Goal: Transaction & Acquisition: Purchase product/service

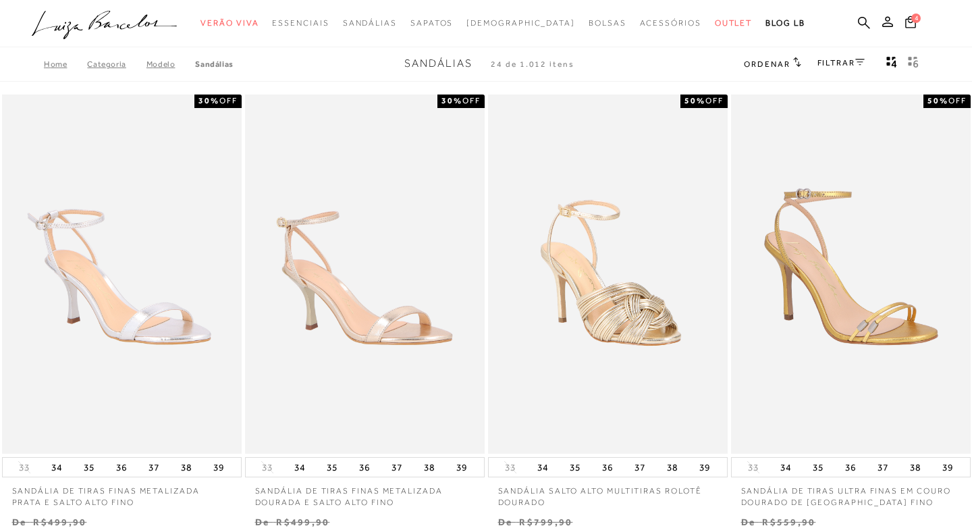
type input "[PERSON_NAME][EMAIL_ADDRESS][DOMAIN_NAME]"
click at [758, 60] on span "Ordenar" at bounding box center [767, 63] width 46 height 9
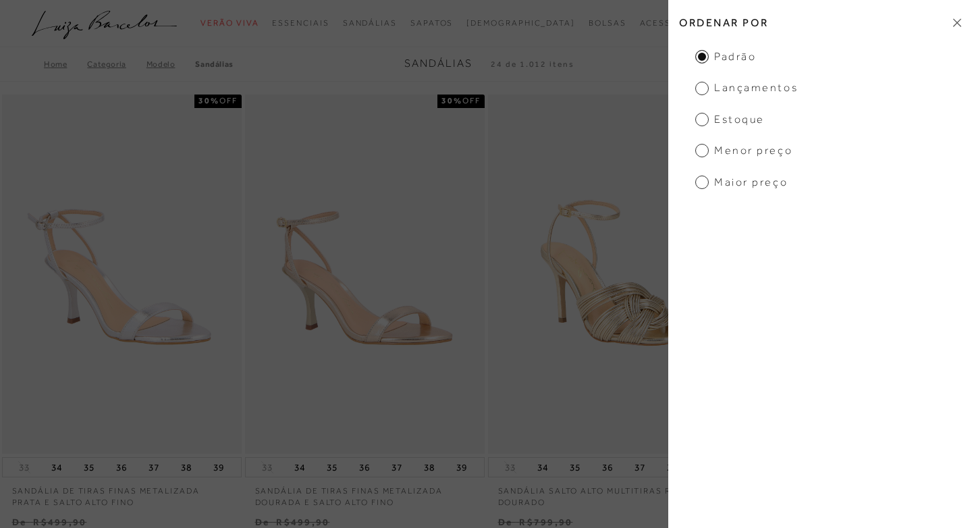
click at [742, 148] on span "Menor preço" at bounding box center [743, 150] width 97 height 15
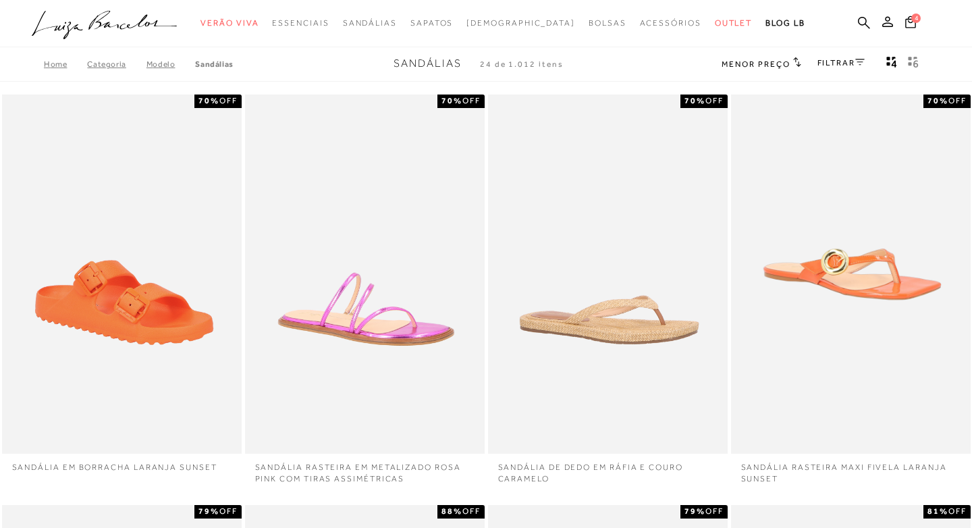
click at [858, 62] on icon at bounding box center [859, 62] width 9 height 7
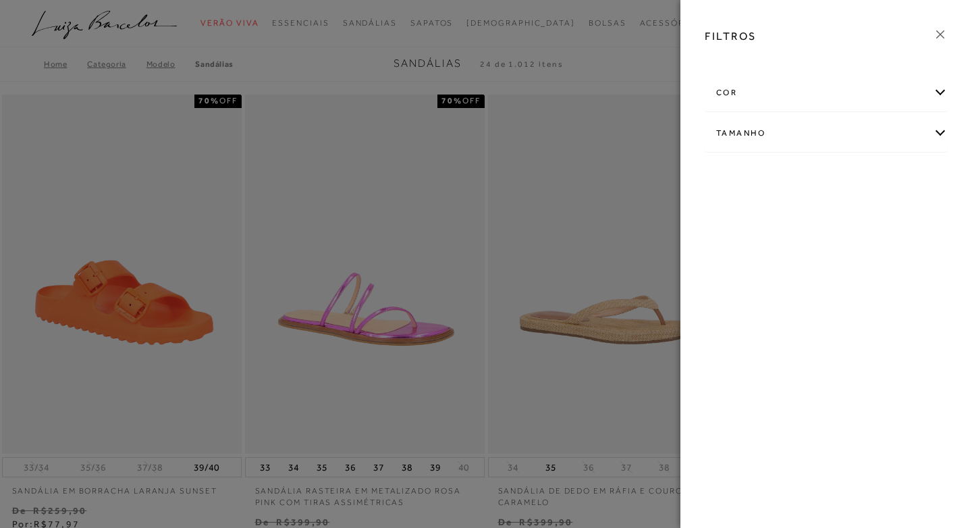
click at [763, 128] on div "Tamanho" at bounding box center [826, 133] width 242 height 36
click at [881, 217] on span "34" at bounding box center [891, 212] width 20 height 10
click at [877, 221] on input "34" at bounding box center [883, 214] width 13 height 13
checkbox input "true"
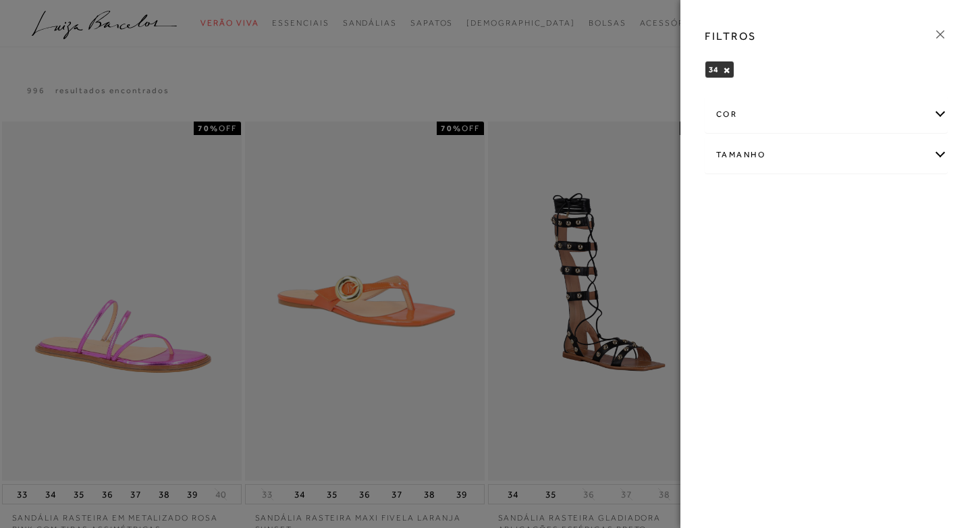
click at [753, 151] on div "Tamanho" at bounding box center [826, 155] width 242 height 36
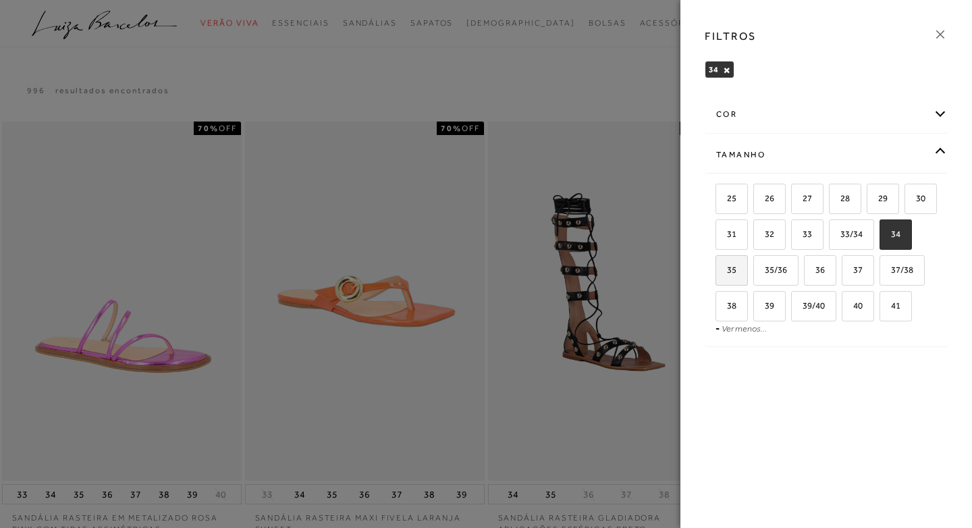
click at [747, 263] on label "35" at bounding box center [731, 270] width 31 height 29
click at [727, 265] on input "35" at bounding box center [719, 271] width 13 height 13
checkbox input "true"
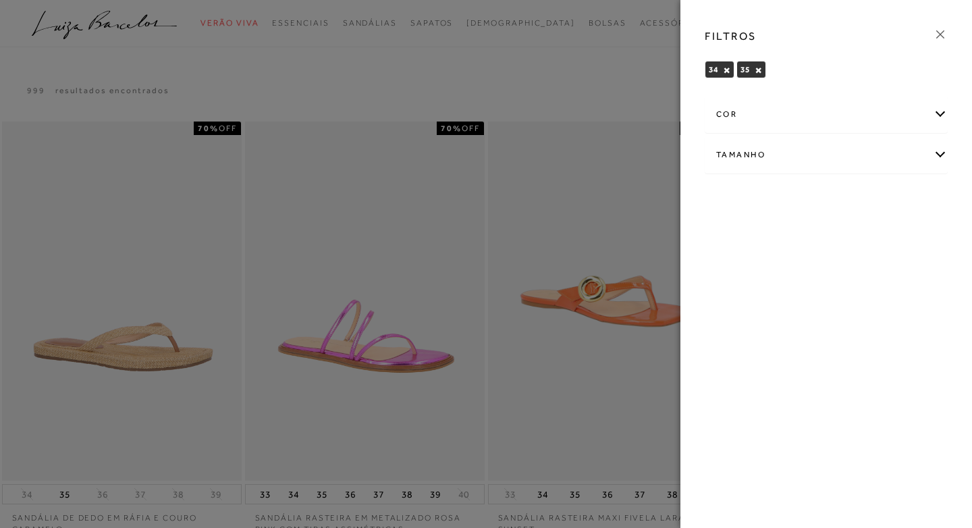
click at [941, 36] on icon at bounding box center [940, 34] width 15 height 15
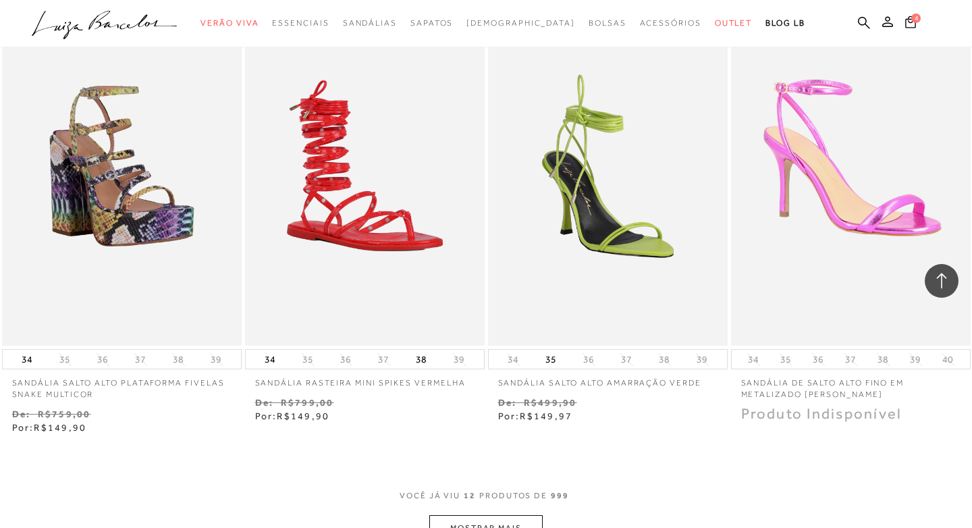
scroll to position [1058, 0]
click at [161, 213] on img at bounding box center [121, 166] width 237 height 356
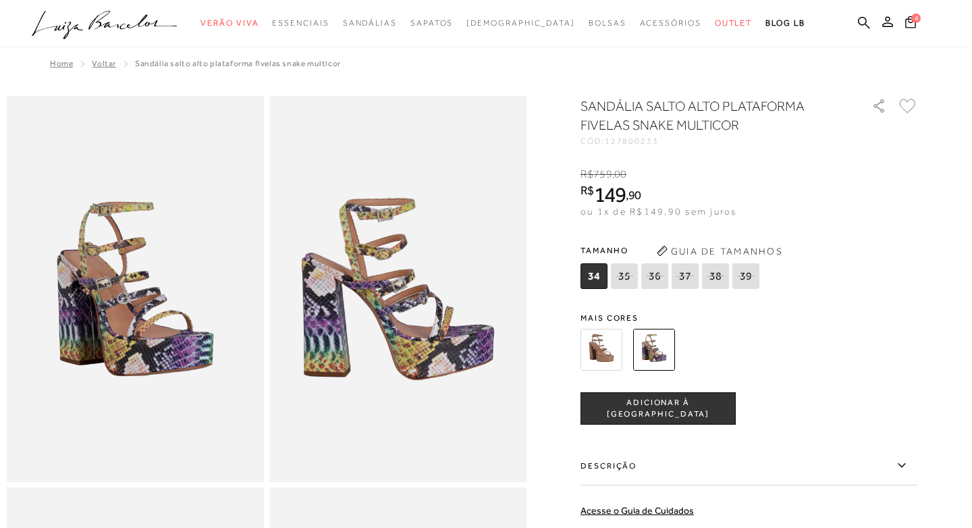
click at [599, 354] on img at bounding box center [601, 350] width 42 height 42
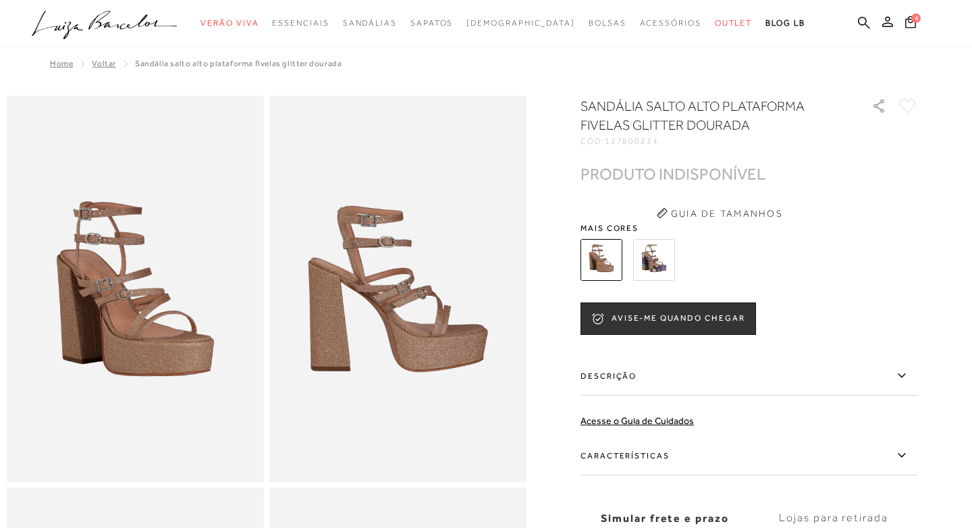
click at [655, 261] on img at bounding box center [654, 260] width 42 height 42
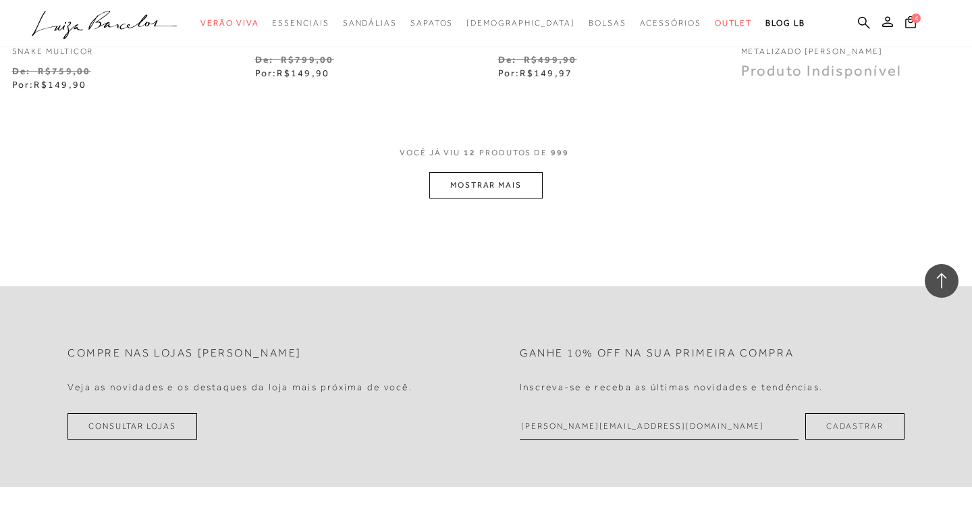
scroll to position [1396, 0]
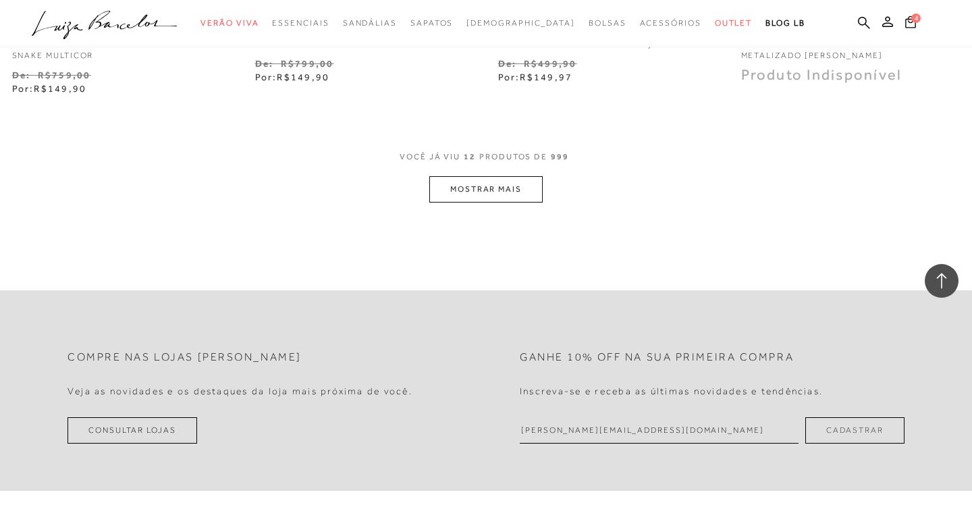
click at [474, 194] on button "MOSTRAR MAIS" at bounding box center [485, 189] width 113 height 26
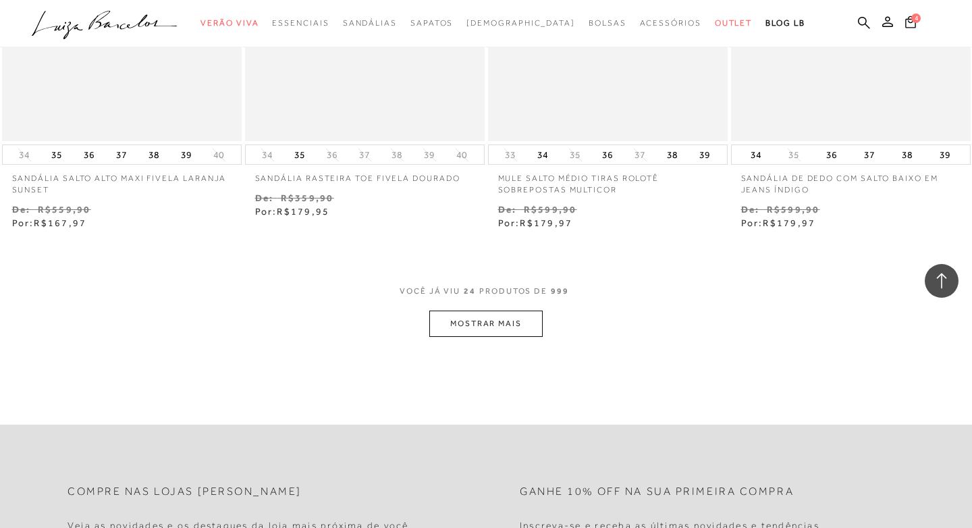
scroll to position [2667, 0]
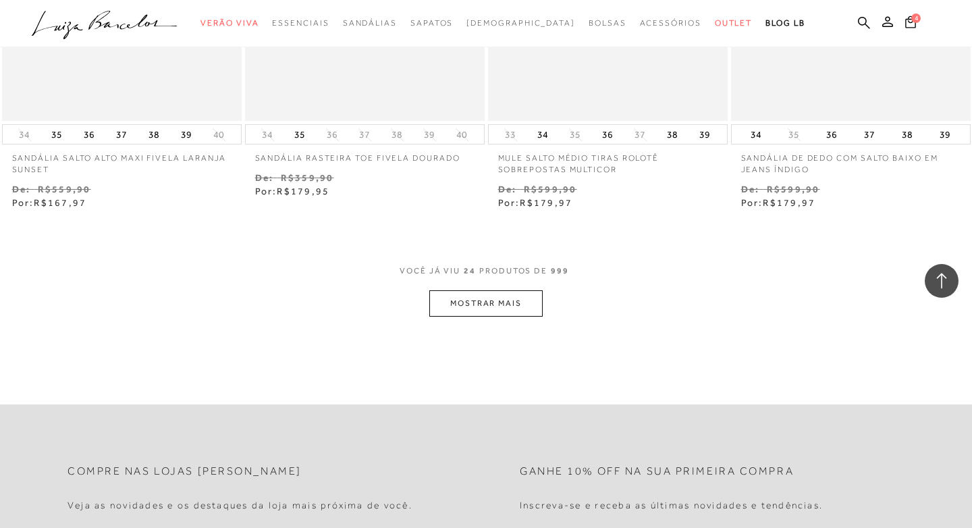
click at [491, 298] on button "MOSTRAR MAIS" at bounding box center [485, 303] width 113 height 26
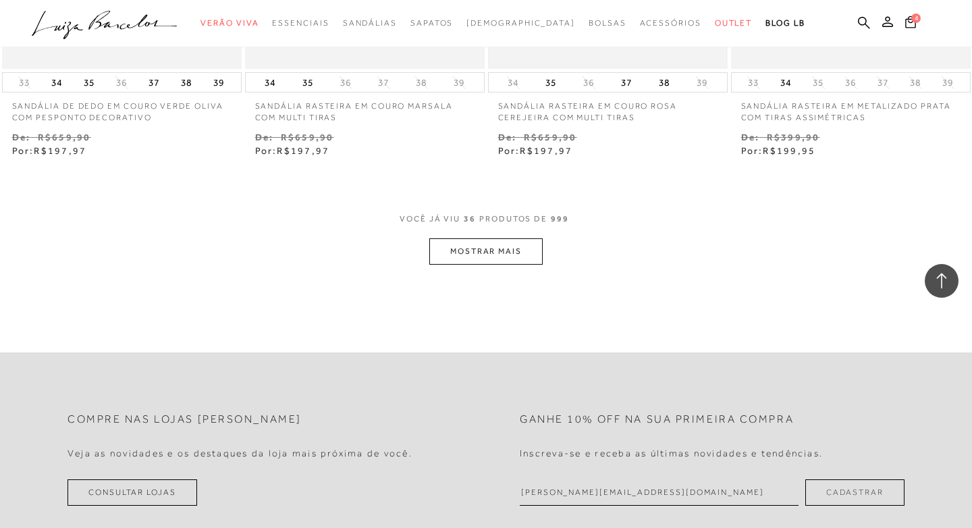
scroll to position [4119, 0]
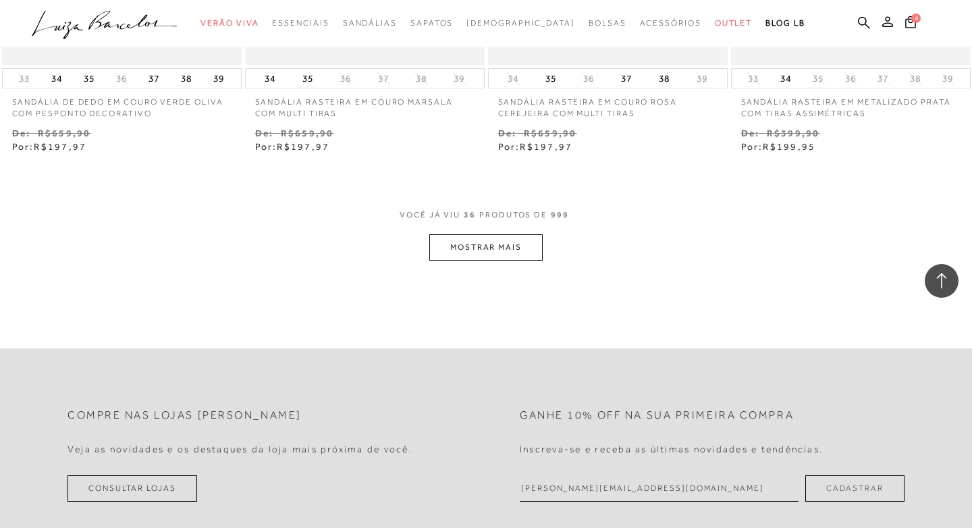
click at [497, 245] on button "MOSTRAR MAIS" at bounding box center [485, 247] width 113 height 26
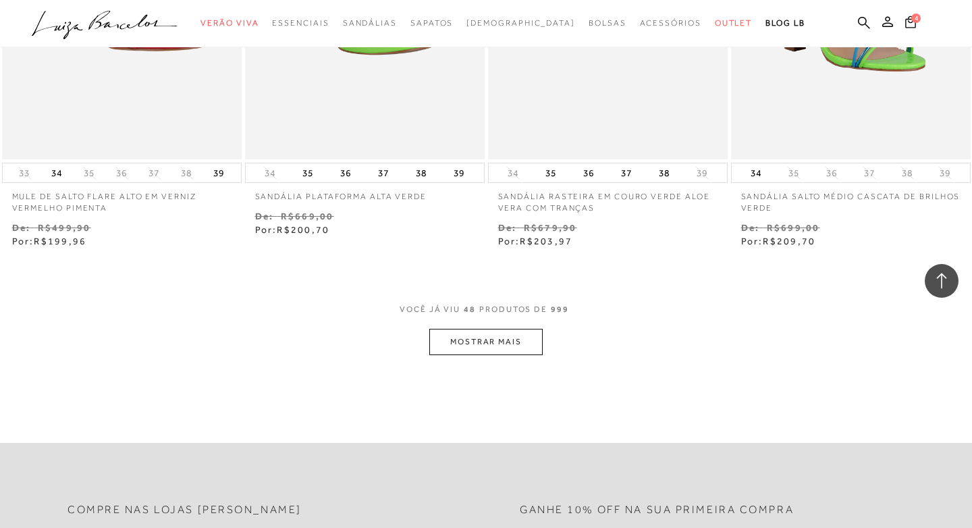
scroll to position [5460, 0]
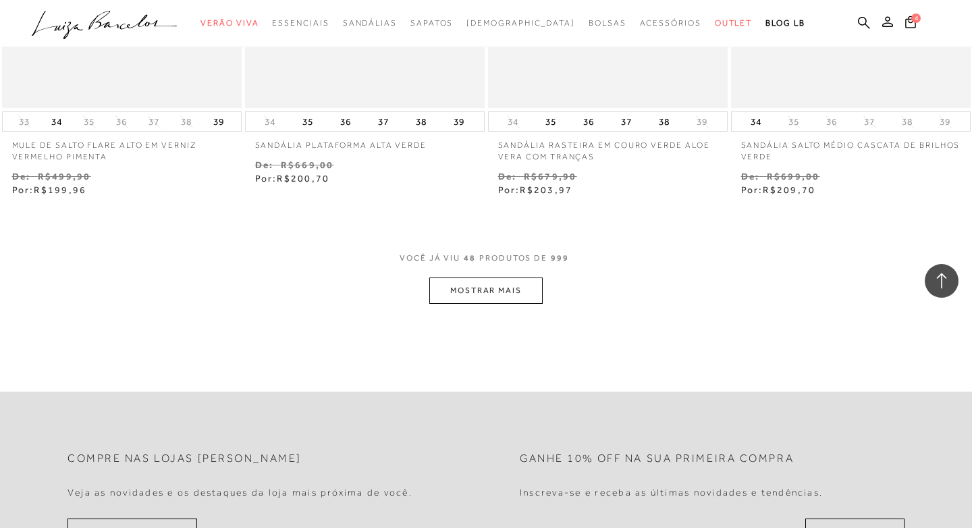
click at [461, 288] on button "MOSTRAR MAIS" at bounding box center [485, 290] width 113 height 26
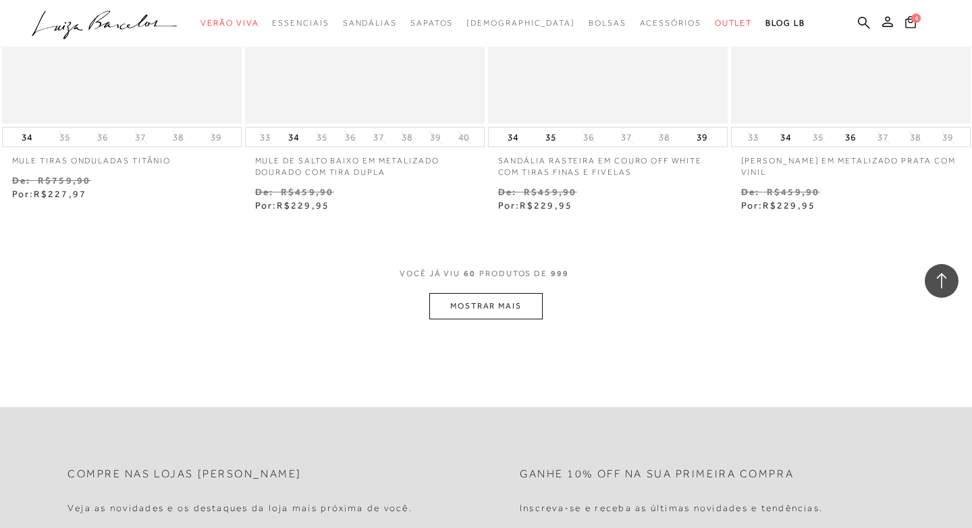
scroll to position [6831, 0]
click at [481, 300] on button "MOSTRAR MAIS" at bounding box center [485, 304] width 113 height 26
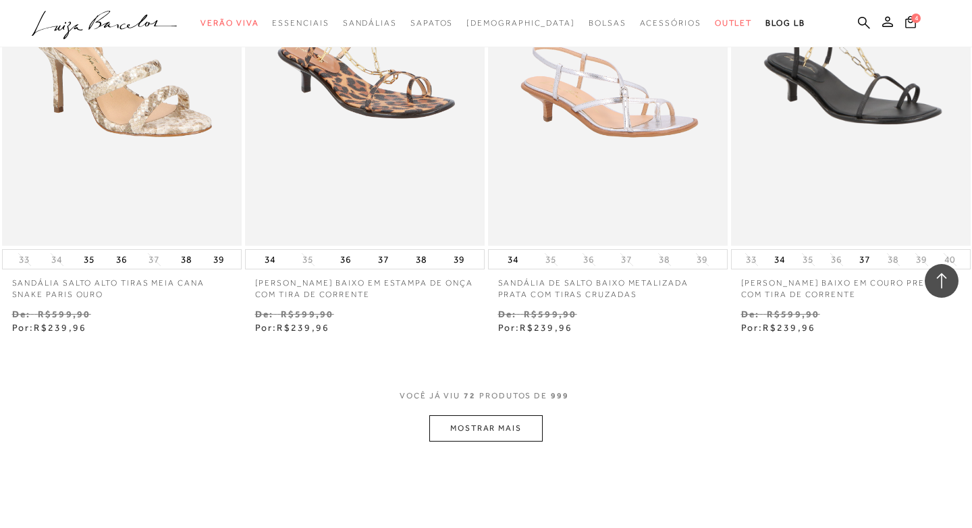
scroll to position [8107, 0]
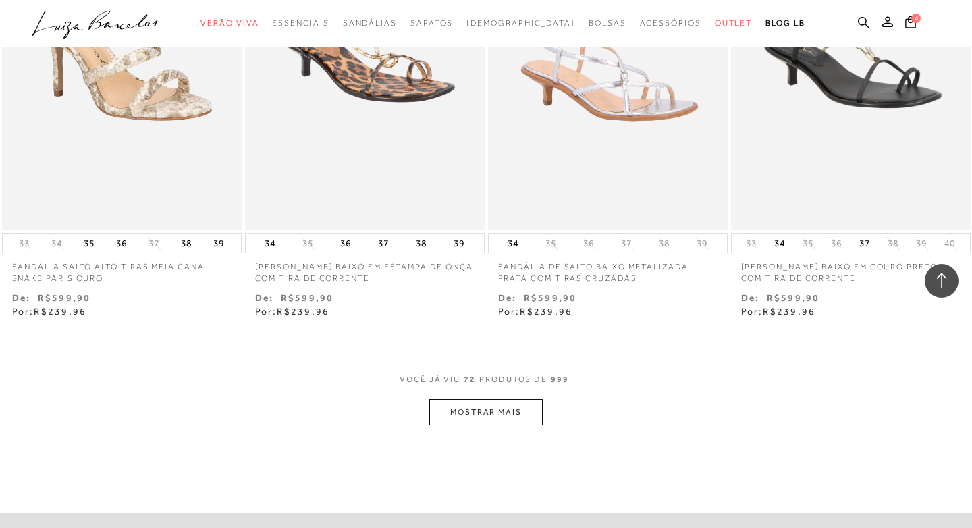
click at [506, 410] on button "MOSTRAR MAIS" at bounding box center [485, 412] width 113 height 26
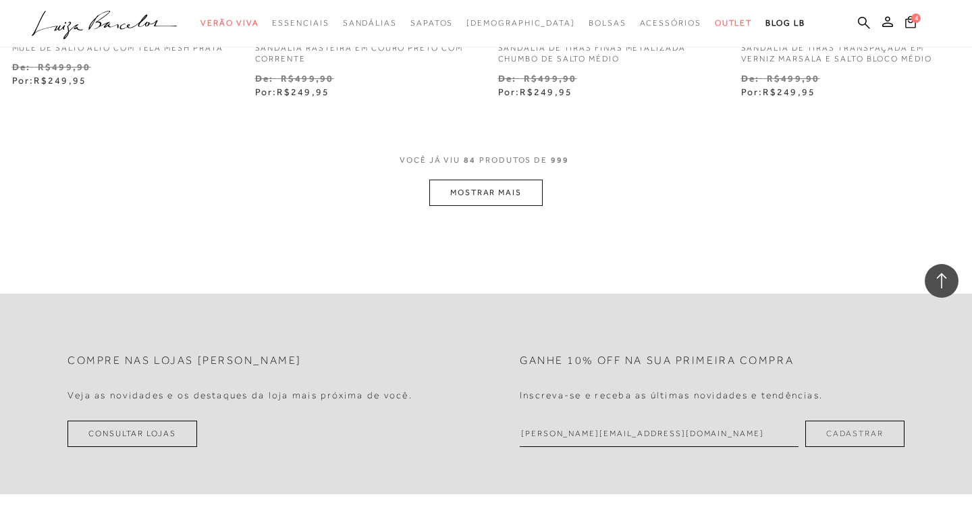
scroll to position [9736, 0]
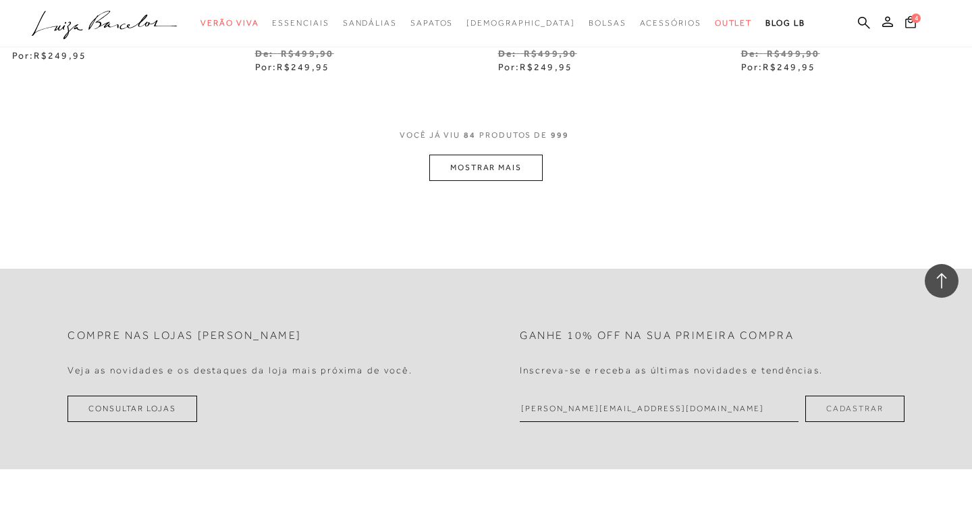
click at [506, 165] on button "MOSTRAR MAIS" at bounding box center [485, 168] width 113 height 26
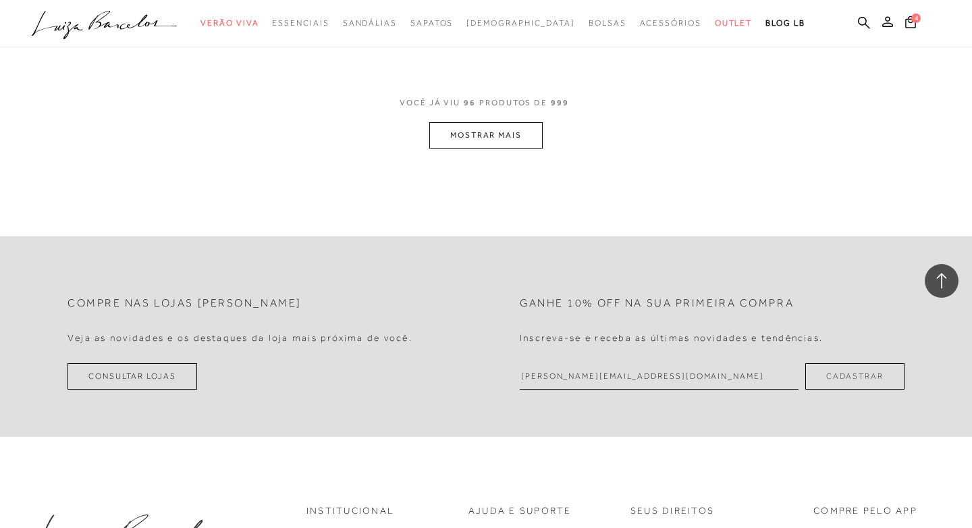
scroll to position [11159, 0]
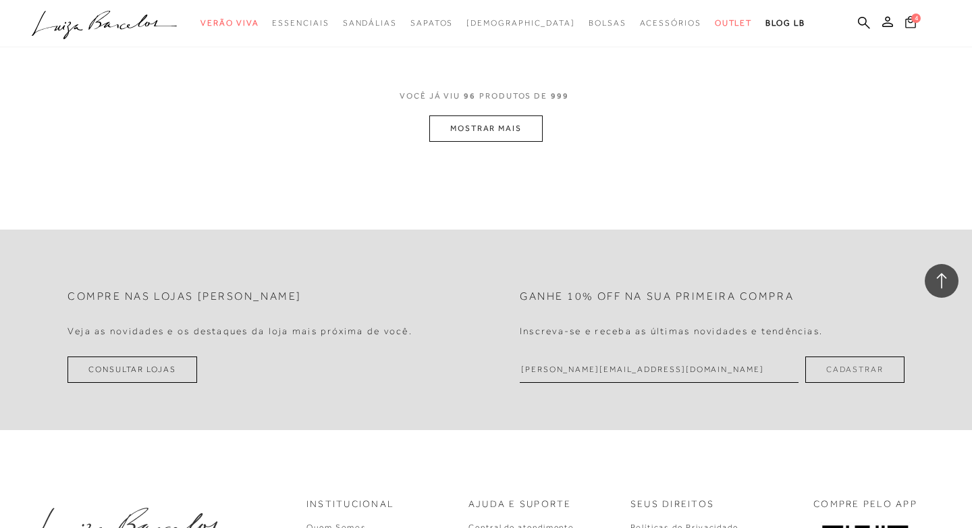
click at [909, 22] on icon at bounding box center [910, 22] width 11 height 12
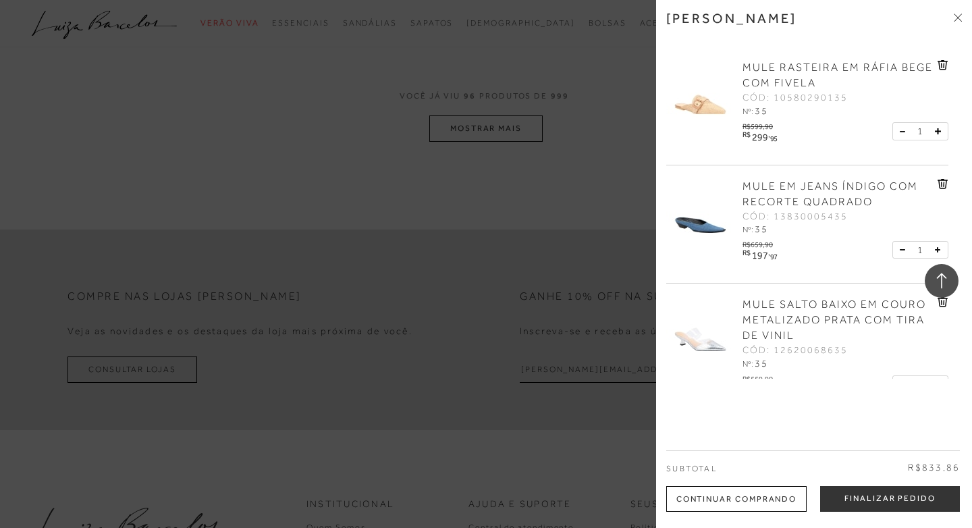
click at [833, 64] on span "MULE RASTEIRA EM RÁFIA BEGE COM FIVELA" at bounding box center [837, 75] width 190 height 28
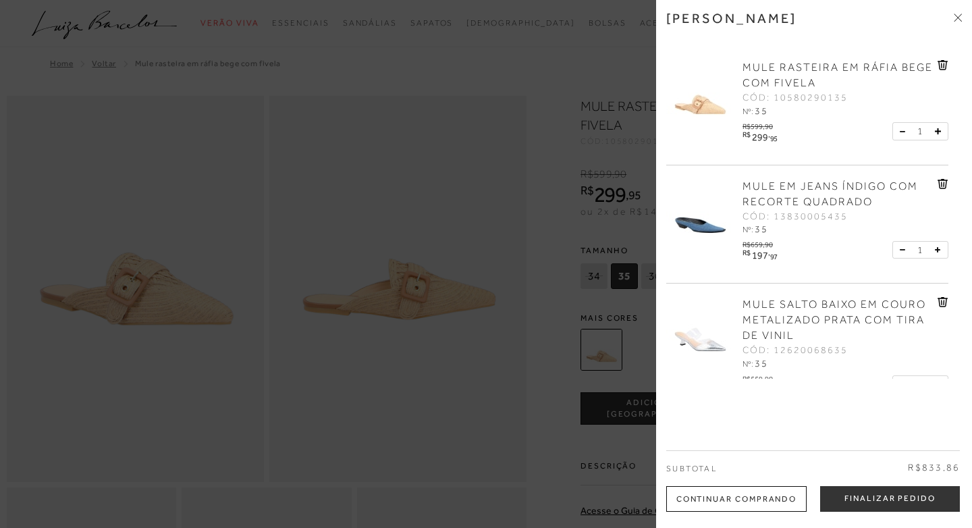
click at [424, 292] on div at bounding box center [486, 264] width 972 height 528
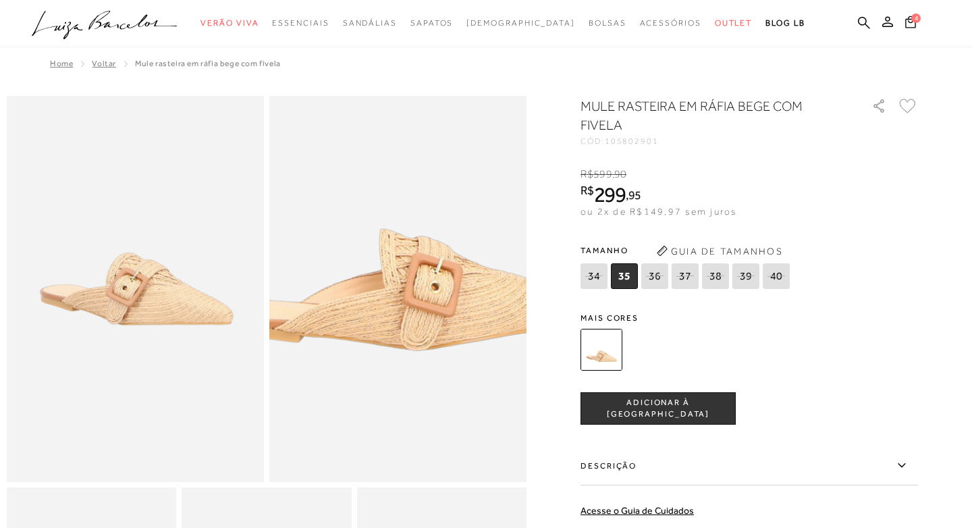
click at [424, 292] on img at bounding box center [398, 288] width 514 height 771
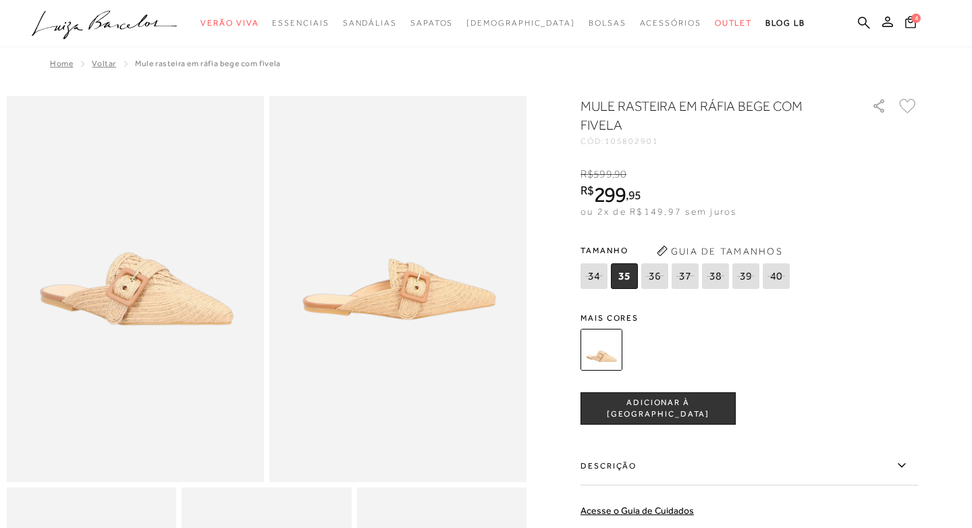
click at [148, 290] on img at bounding box center [135, 289] width 257 height 386
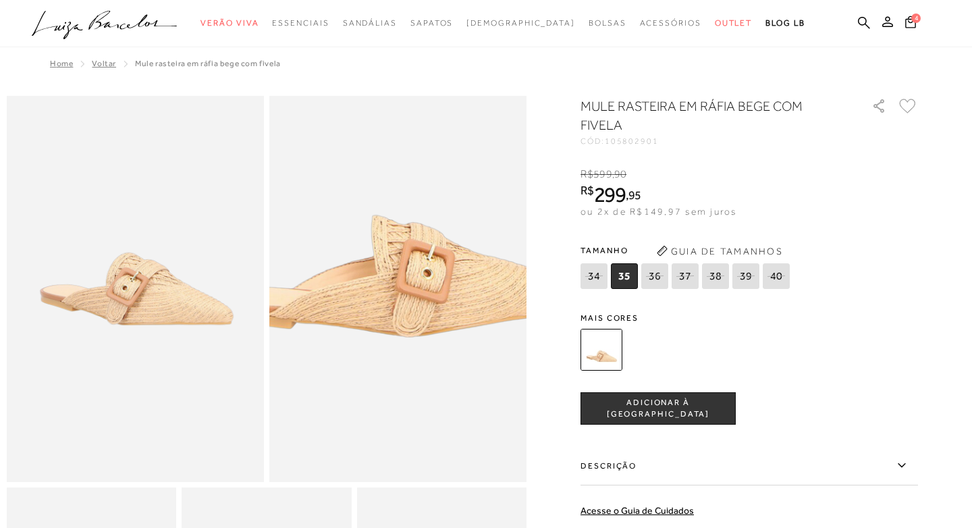
click at [406, 302] on img at bounding box center [390, 274] width 514 height 771
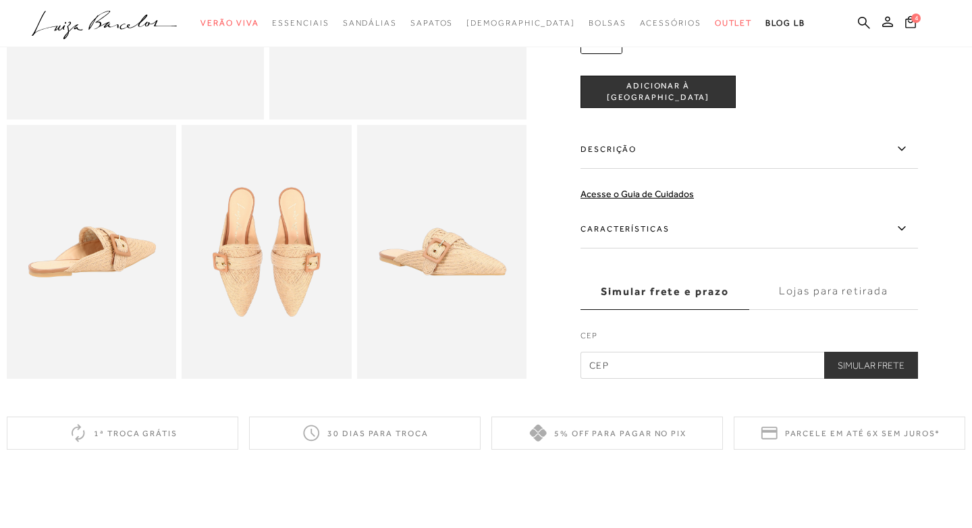
scroll to position [363, 0]
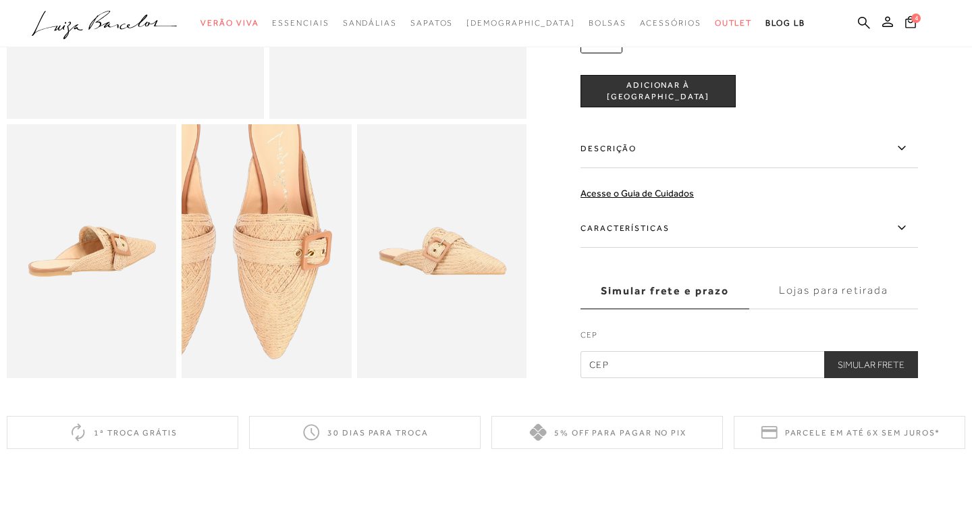
click at [308, 273] on img at bounding box center [225, 228] width 340 height 509
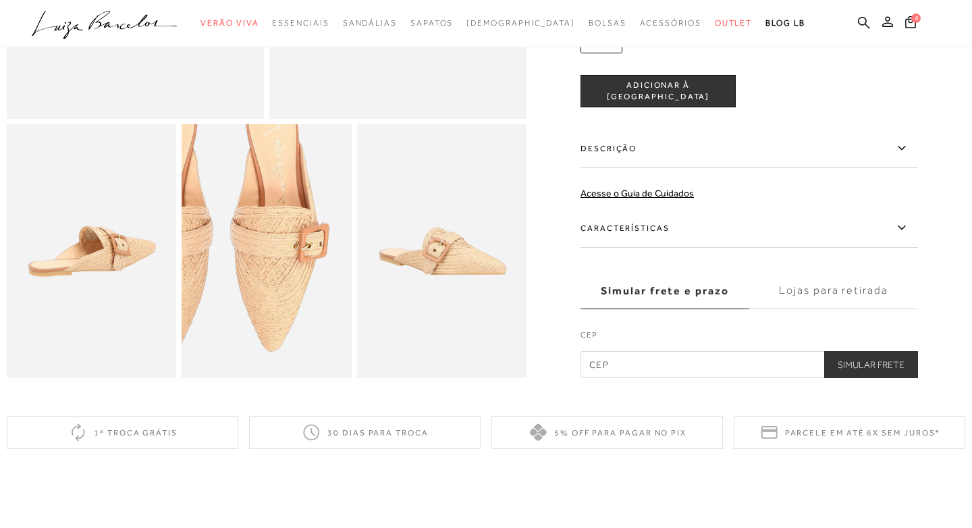
scroll to position [374, 0]
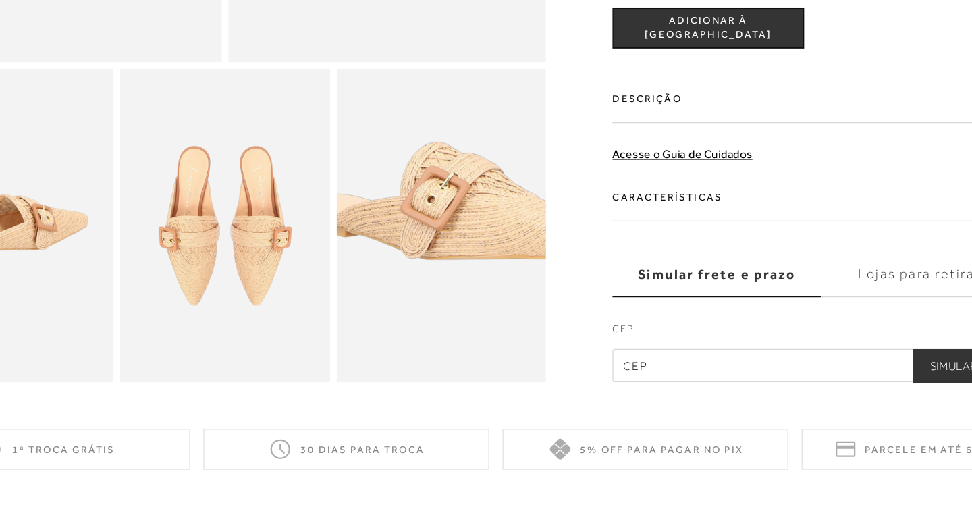
click at [436, 261] on img at bounding box center [447, 220] width 340 height 509
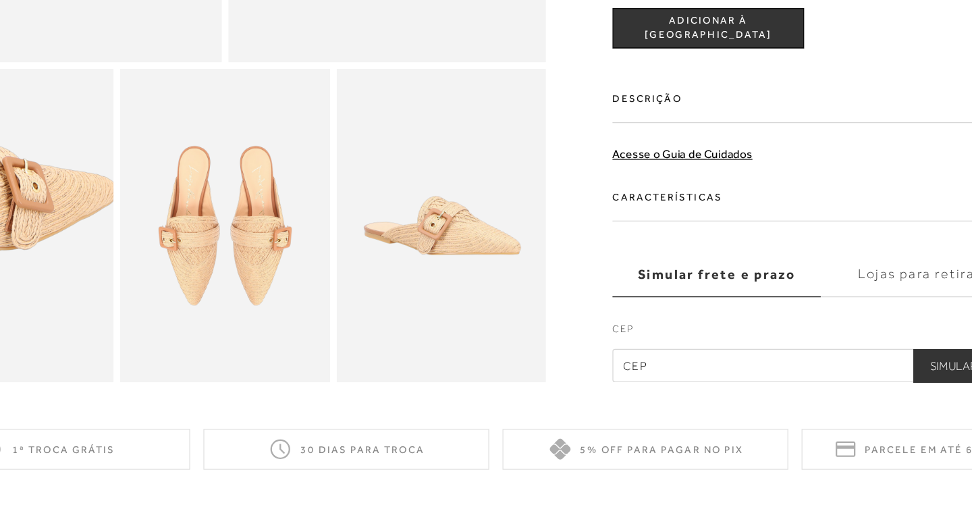
click at [134, 261] on img at bounding box center [50, 220] width 340 height 509
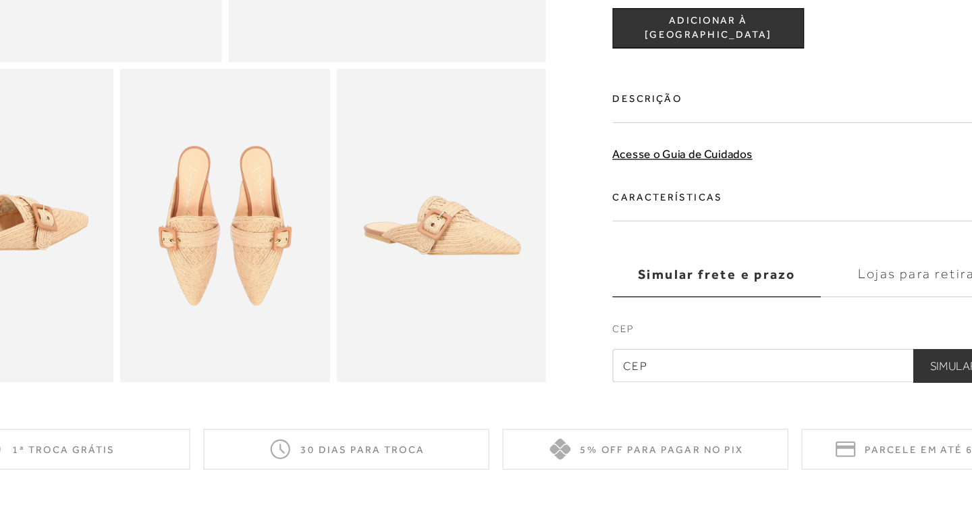
click at [265, 252] on img at bounding box center [266, 240] width 169 height 254
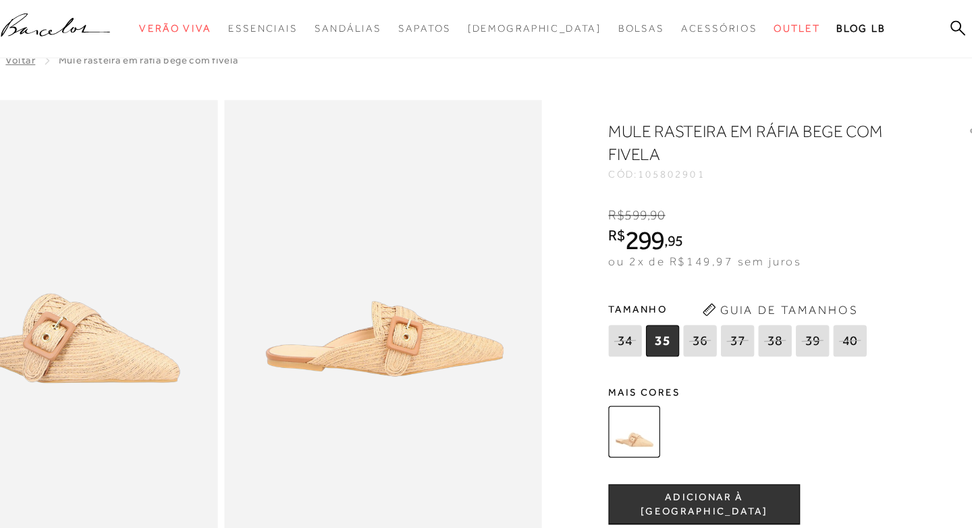
scroll to position [0, 0]
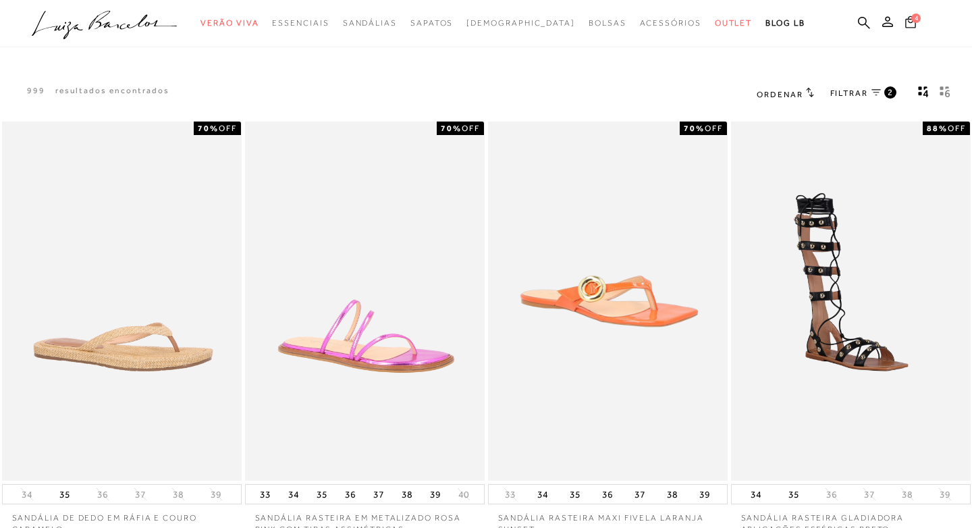
click at [908, 24] on icon at bounding box center [910, 22] width 11 height 13
